Goal: Information Seeking & Learning: Compare options

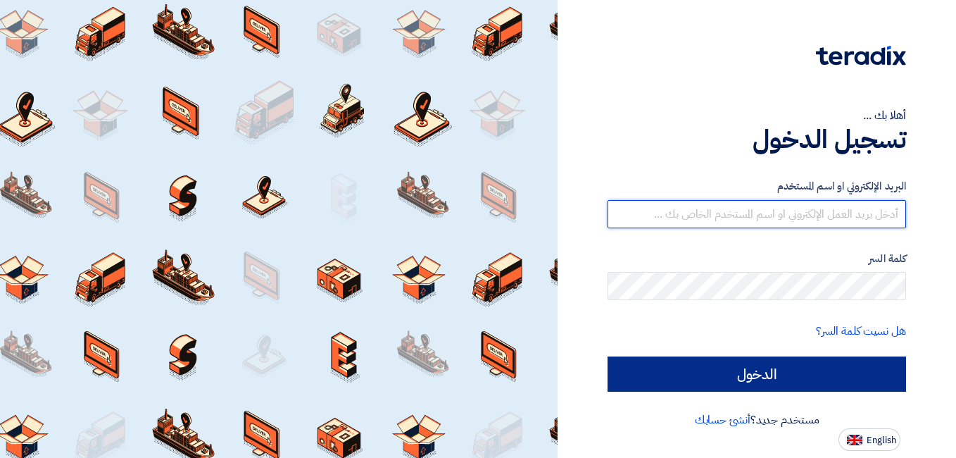
type input "[PERSON_NAME][EMAIL_ADDRESS][DOMAIN_NAME]"
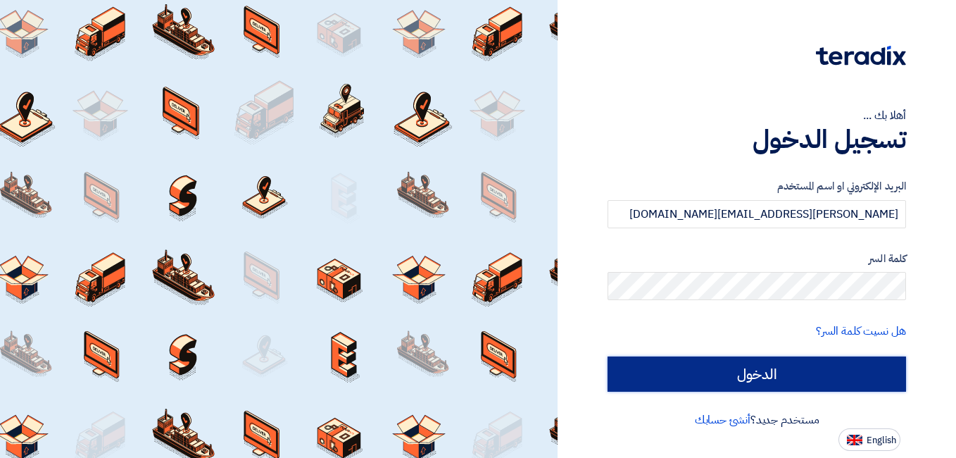
click at [748, 366] on input "الدخول" at bounding box center [756, 373] width 298 height 35
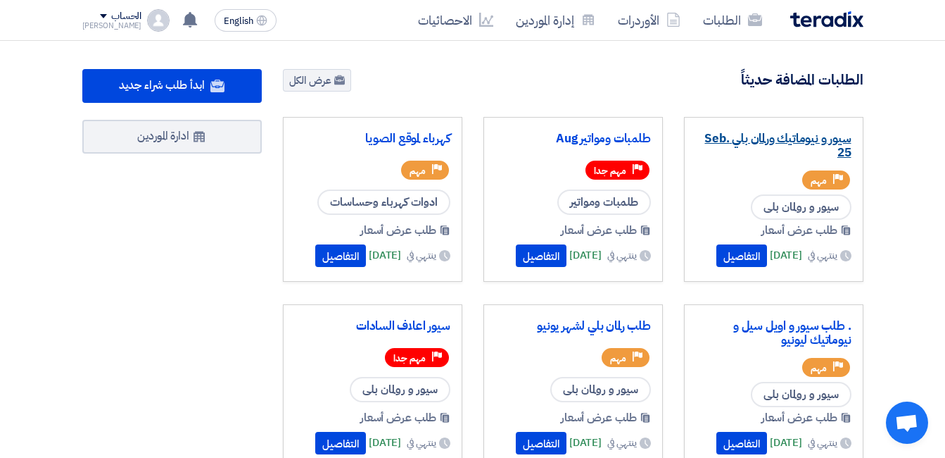
click at [819, 137] on link "سيور و نيوماتيك ورلمان بلي Seb. 25" at bounding box center [774, 146] width 156 height 28
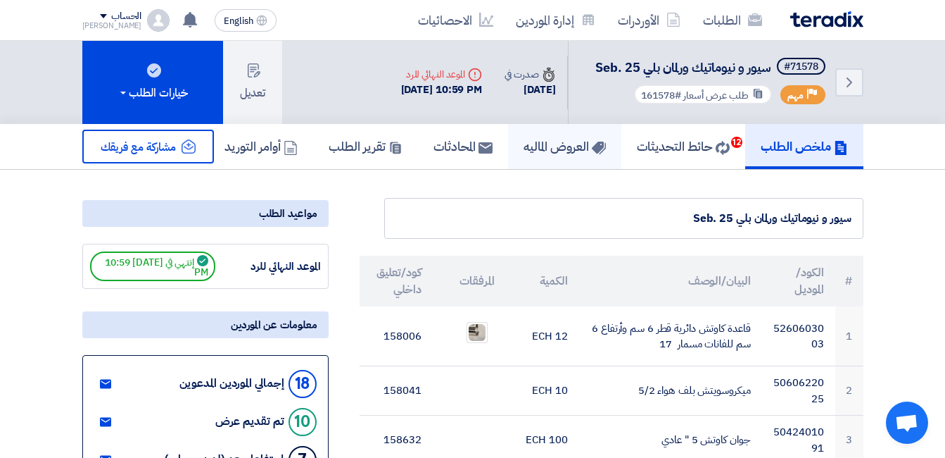
click at [577, 152] on h5 "العروض الماليه" at bounding box center [565, 146] width 82 height 16
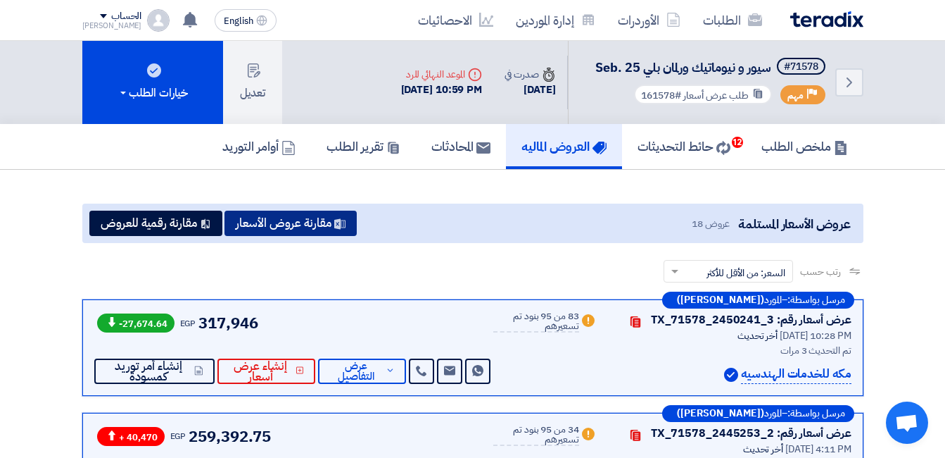
click at [321, 221] on button "مقارنة عروض الأسعار" at bounding box center [291, 222] width 132 height 25
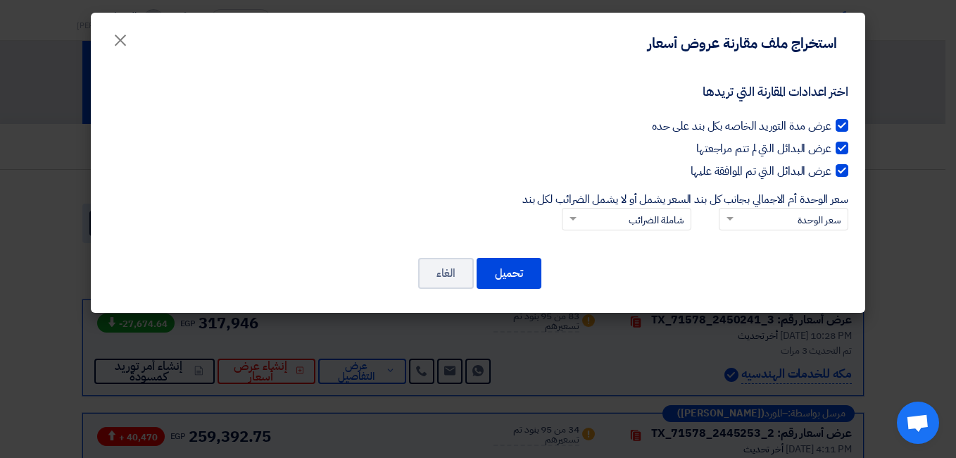
click at [522, 276] on button "تحميل" at bounding box center [509, 273] width 65 height 31
